Goal: Information Seeking & Learning: Learn about a topic

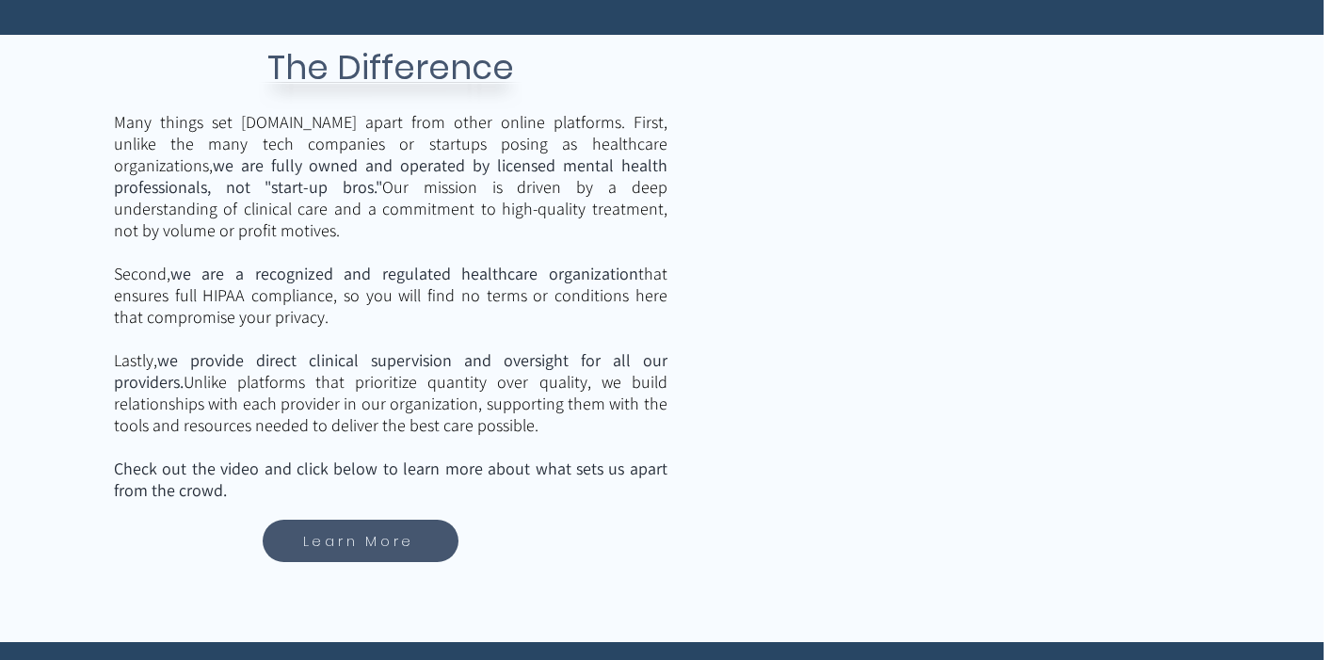
scroll to position [2814, 9]
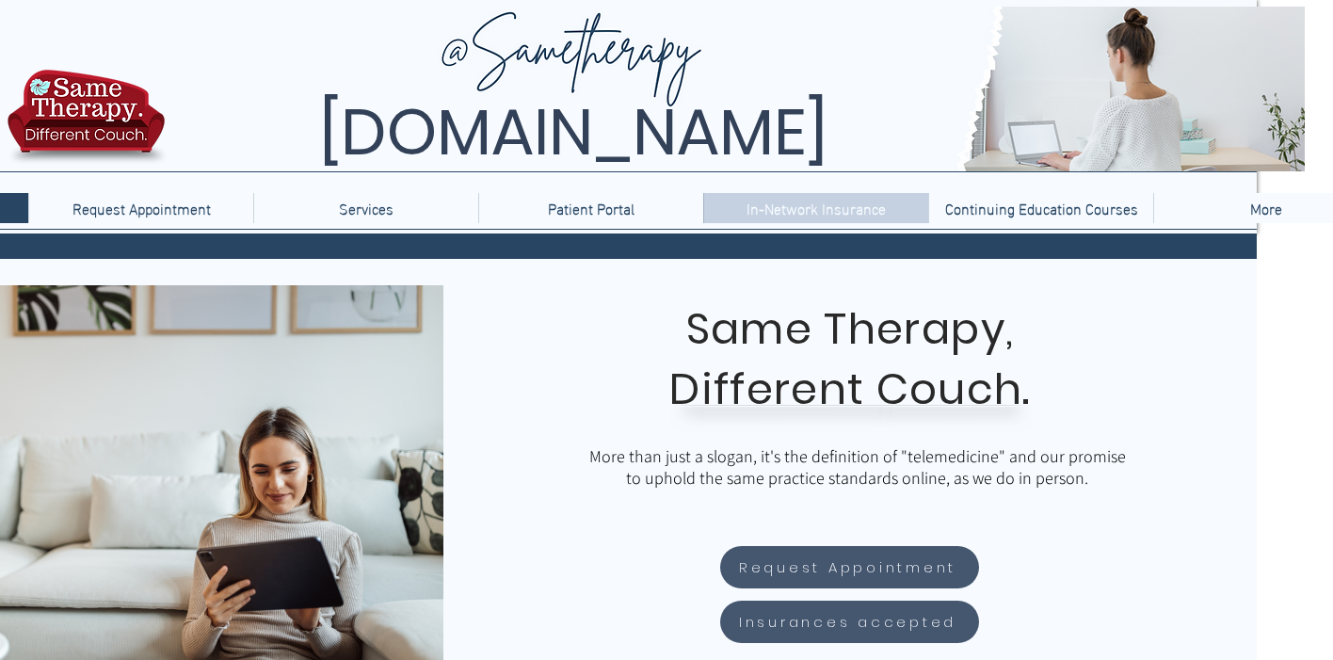
scroll to position [0, 121]
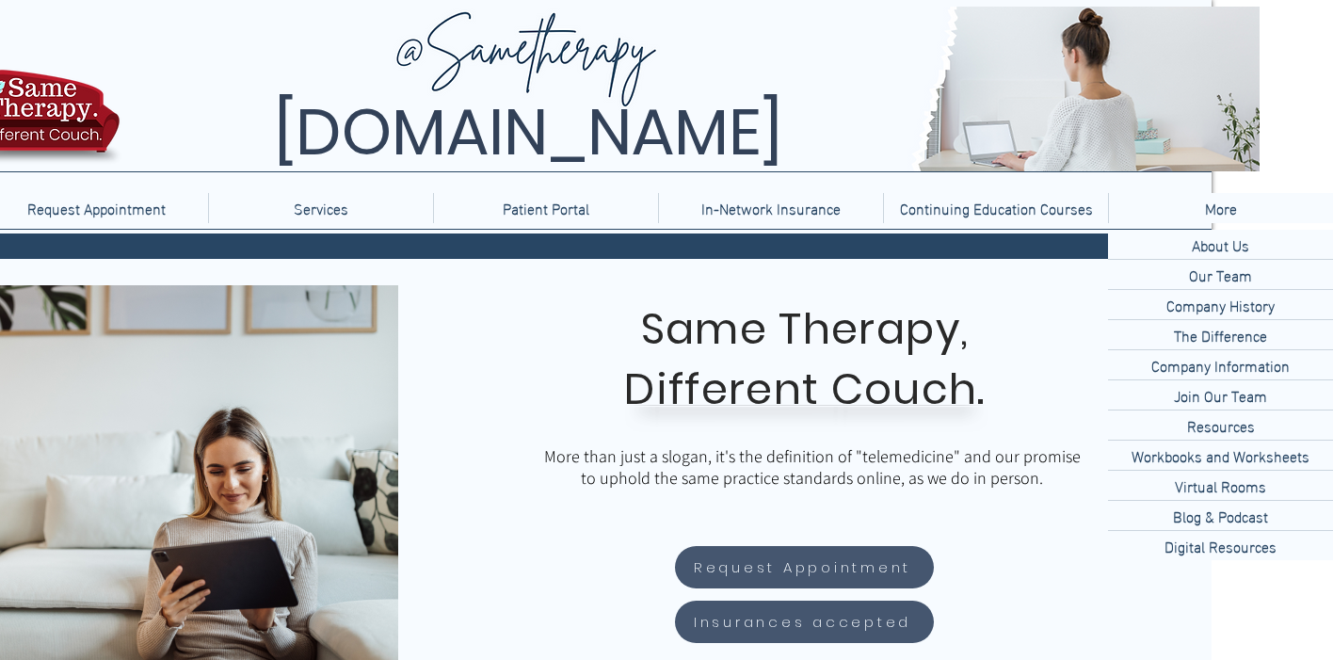
click at [1220, 242] on p "About Us" at bounding box center [1220, 244] width 72 height 29
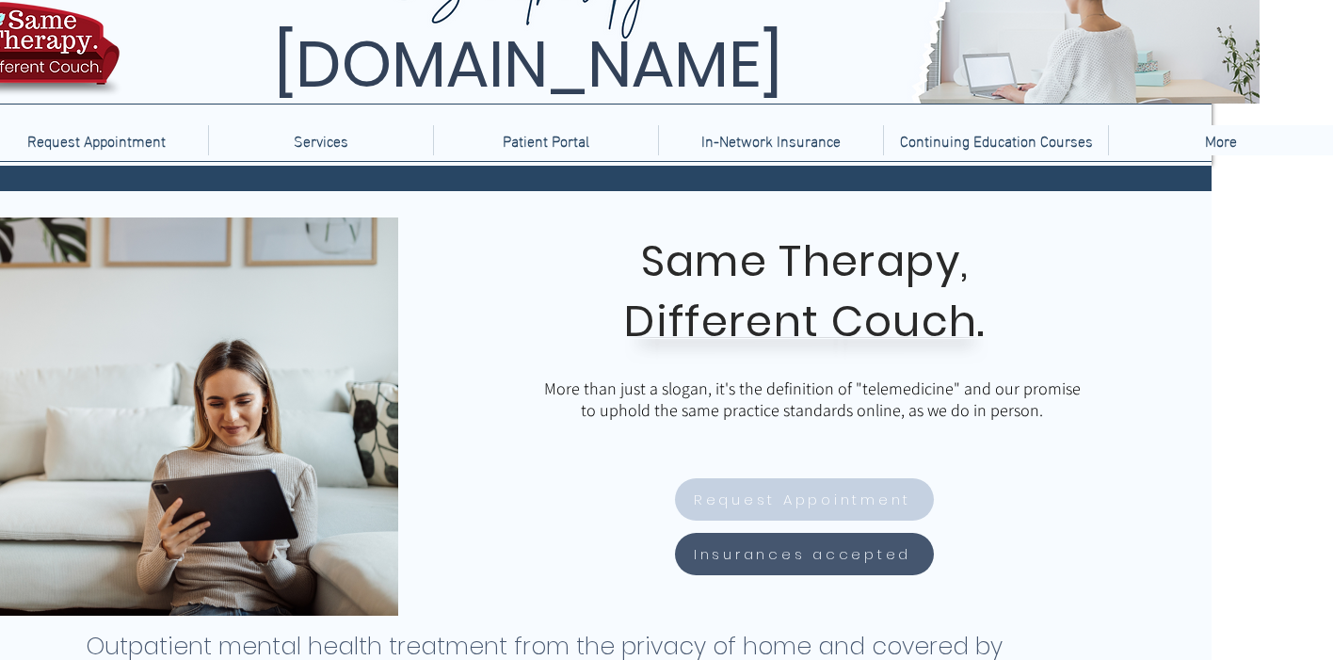
click at [906, 493] on span "Request Appointment" at bounding box center [802, 500] width 217 height 22
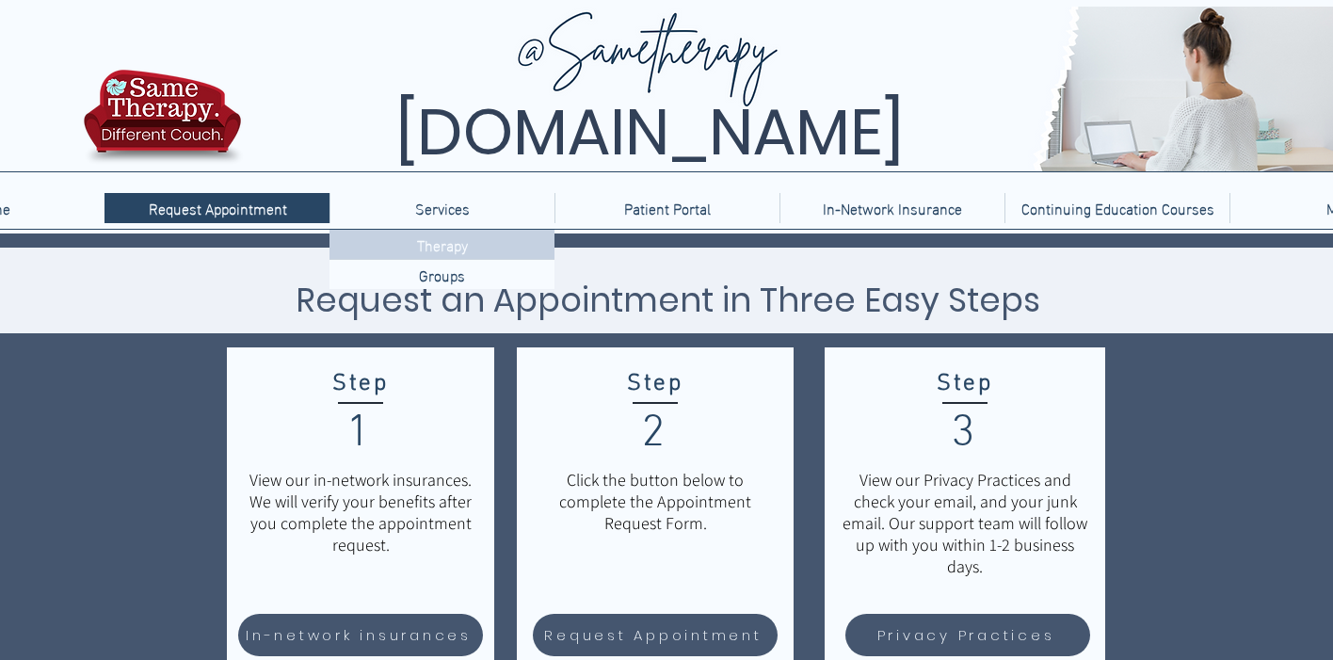
click at [444, 243] on p "Therapy" at bounding box center [443, 244] width 66 height 29
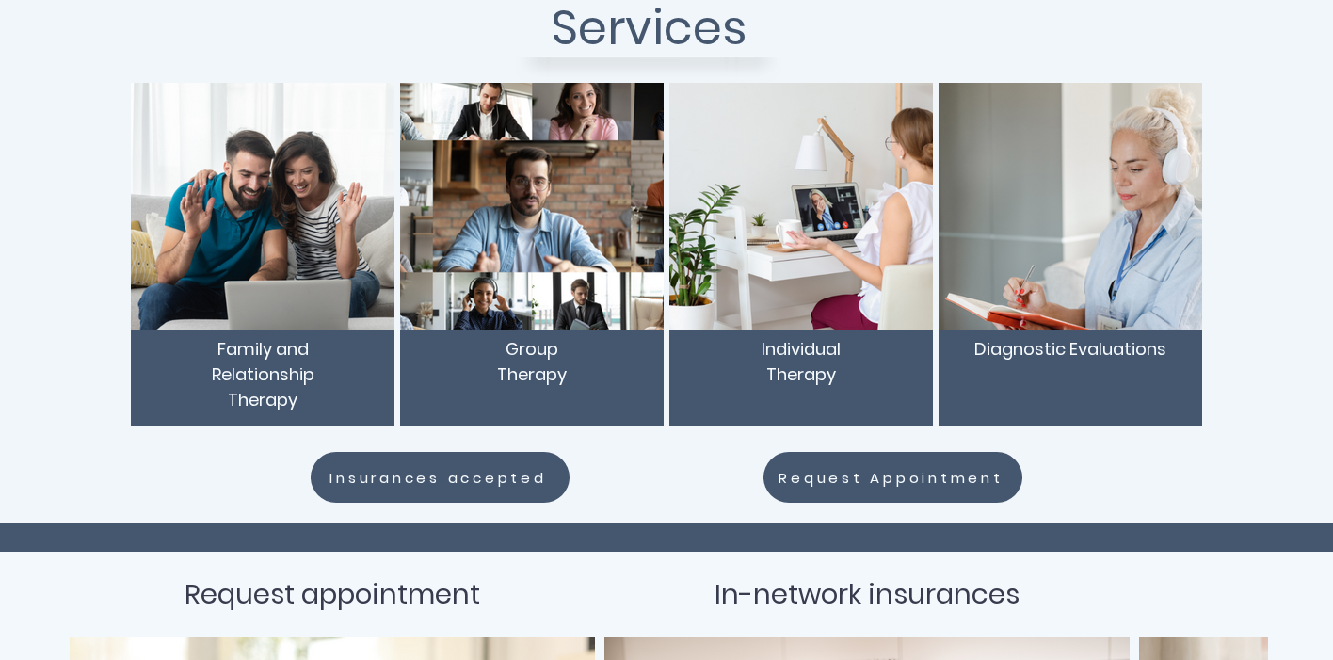
scroll to position [280, 0]
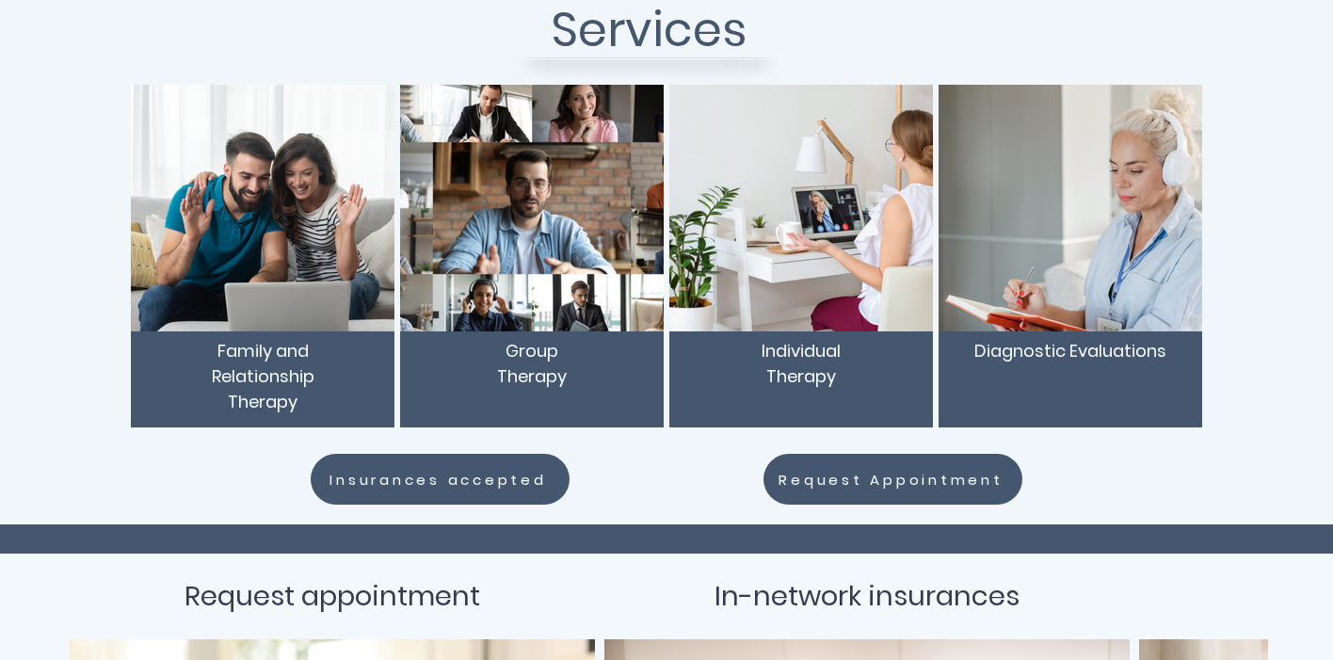
click at [782, 358] on span "Individual Therapy" at bounding box center [801, 363] width 79 height 49
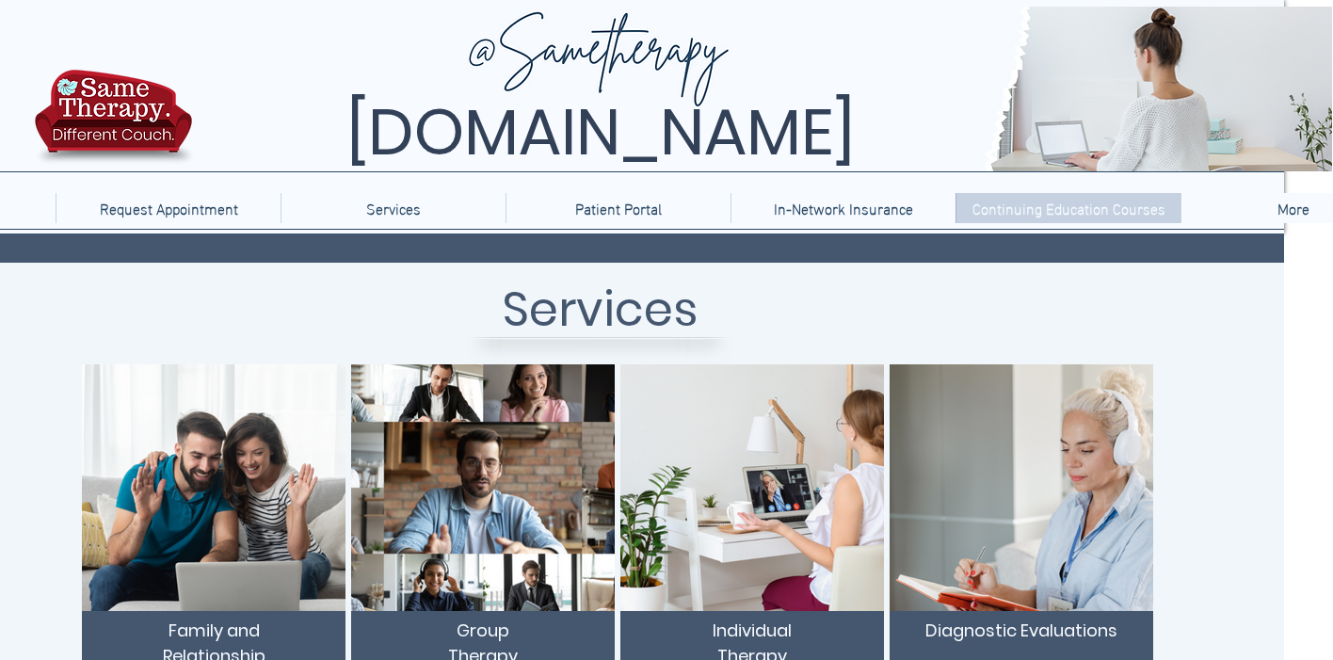
scroll to position [0, 121]
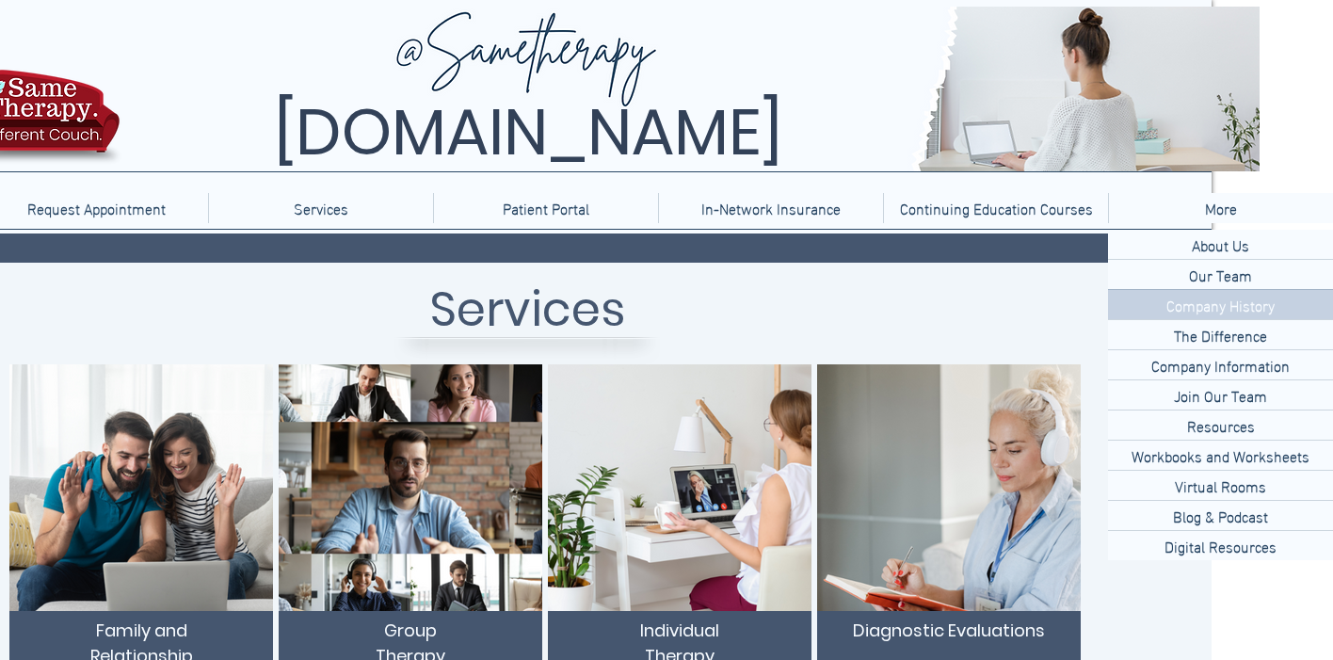
click at [1199, 308] on p "Company History" at bounding box center [1220, 304] width 123 height 29
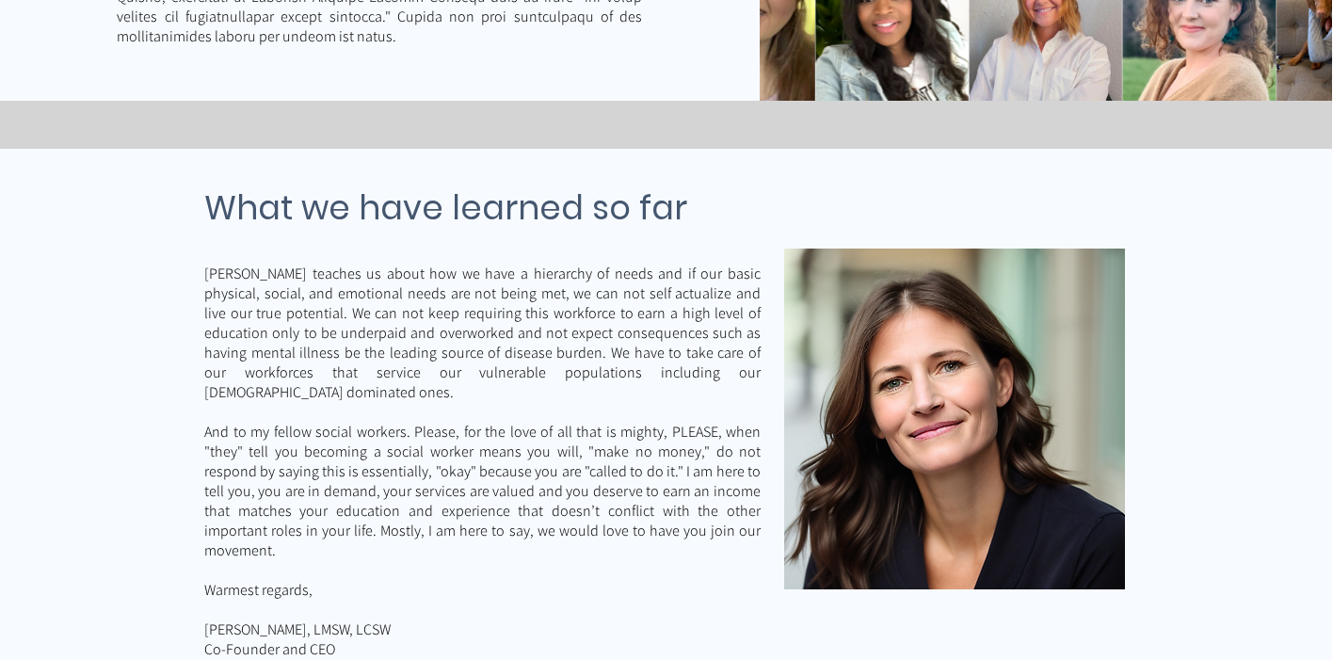
scroll to position [4670, 1]
